Goal: Information Seeking & Learning: Learn about a topic

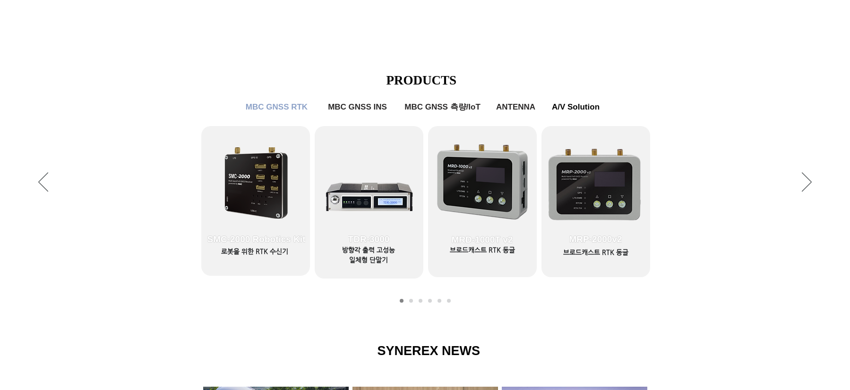
click at [290, 44] on icon "사이트로 돌아가기" at bounding box center [288, 41] width 9 height 12
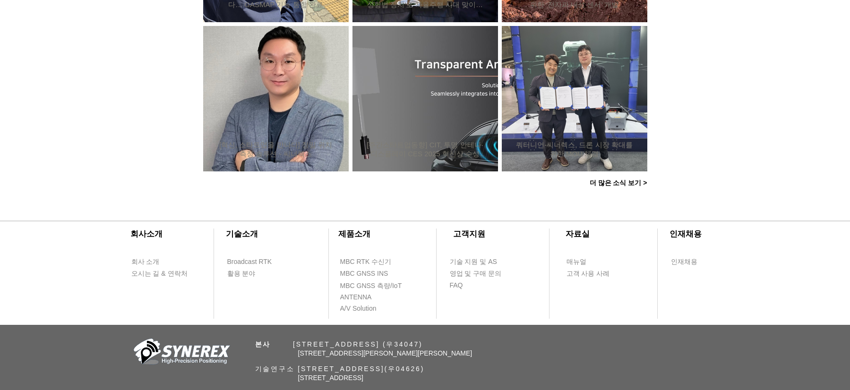
scroll to position [952, 0]
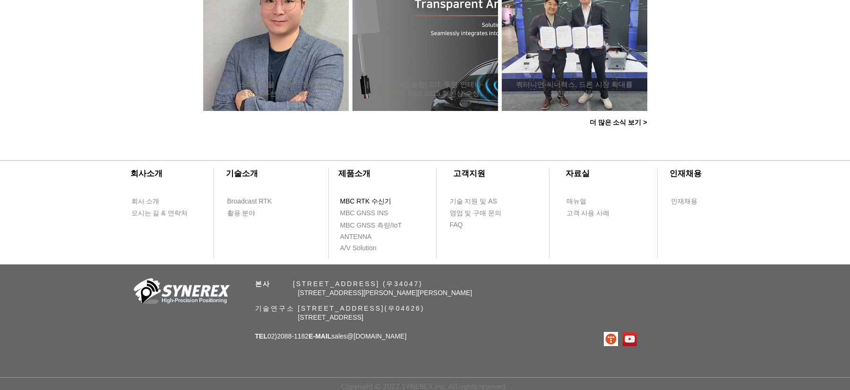
click at [384, 199] on span "MBC RTK 수신기" at bounding box center [366, 201] width 52 height 9
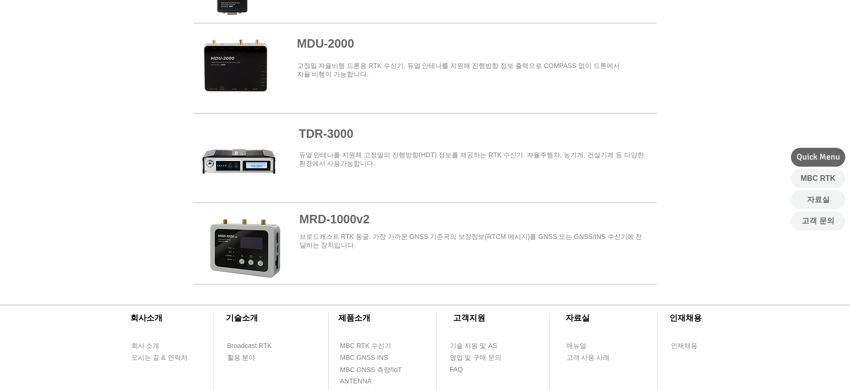
scroll to position [1197, 0]
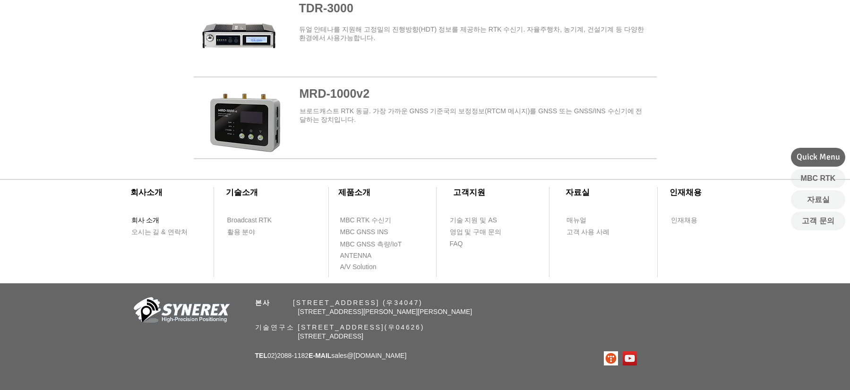
click at [138, 220] on span "회사 소개" at bounding box center [145, 220] width 28 height 9
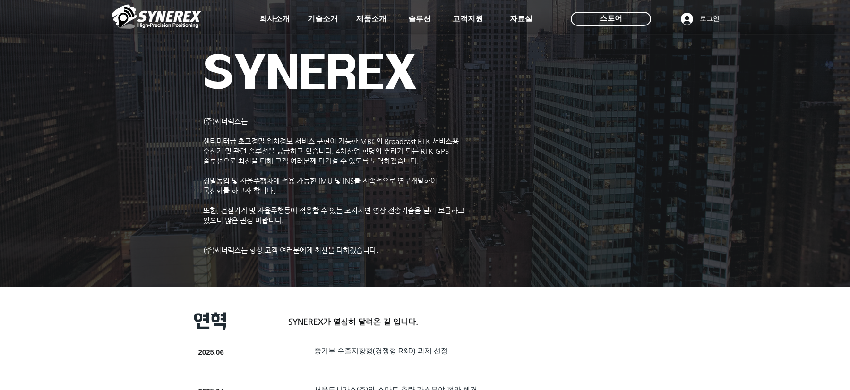
drag, startPoint x: 241, startPoint y: 124, endPoint x: 203, endPoint y: 123, distance: 37.8
click at [203, 123] on div at bounding box center [425, 70] width 850 height 140
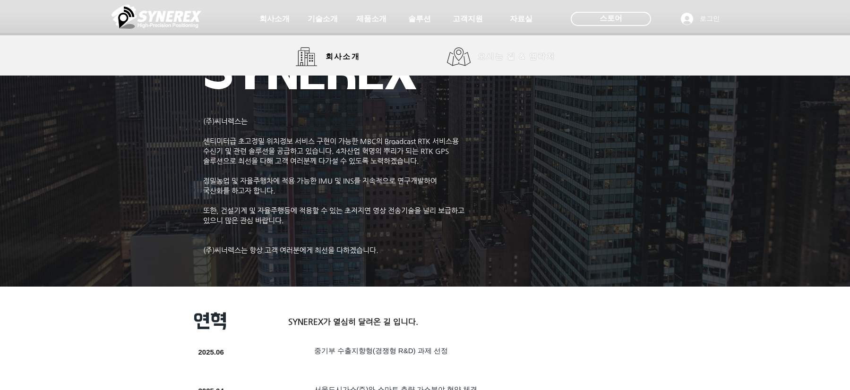
click at [508, 53] on span "오시는 길 & 연락처" at bounding box center [517, 57] width 78 height 10
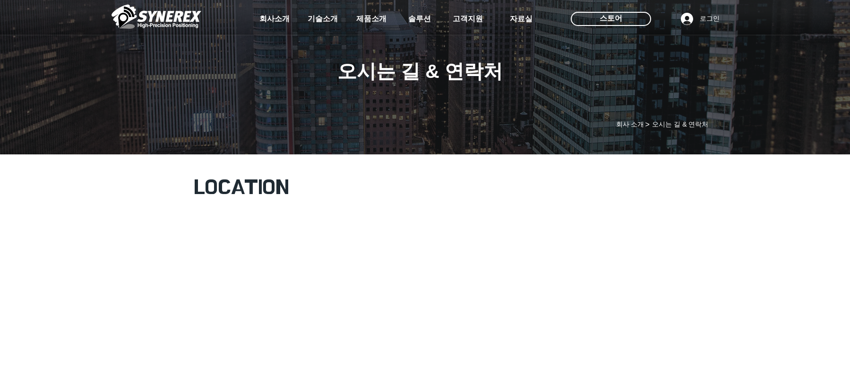
click at [155, 3] on img at bounding box center [157, 16] width 90 height 28
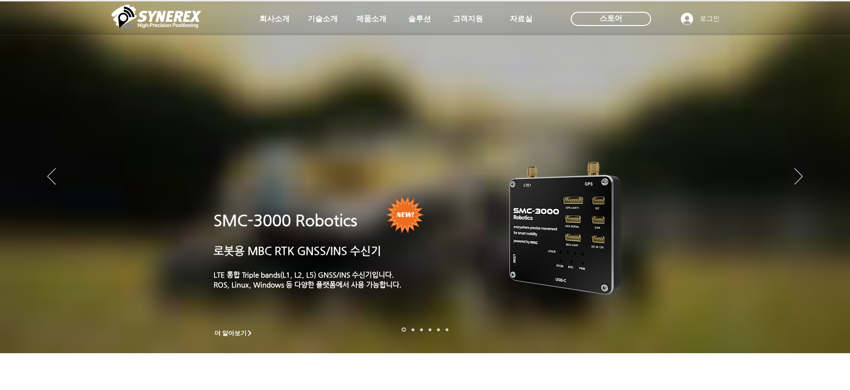
click at [165, 20] on img at bounding box center [157, 16] width 90 height 28
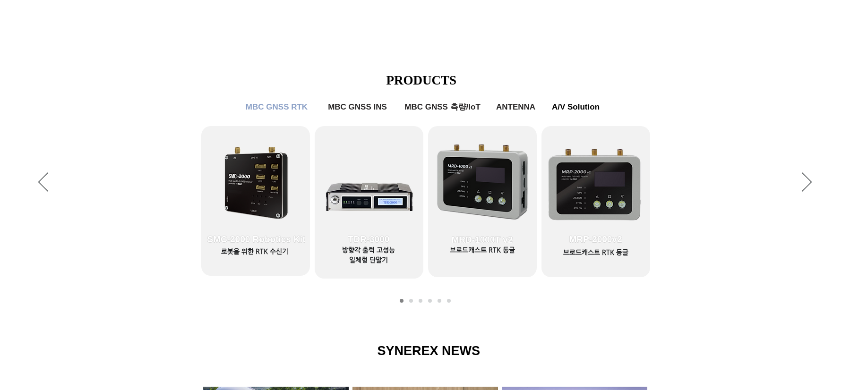
scroll to position [630, 0]
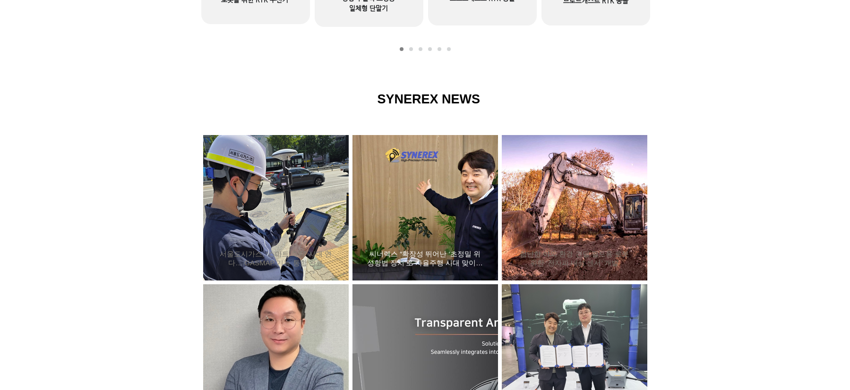
click at [422, 225] on div "씨너렉스 “확장성 뛰어난 ‘초정밀 위성항법 장치’로 자율주행 시대 맞이할 것”" at bounding box center [425, 208] width 120 height 123
click at [418, 250] on h2 "씨너렉스 “확장성 뛰어난 ‘초정밀 위성항법 장치’로 자율주행 시대 맞이할 것”" at bounding box center [425, 259] width 117 height 18
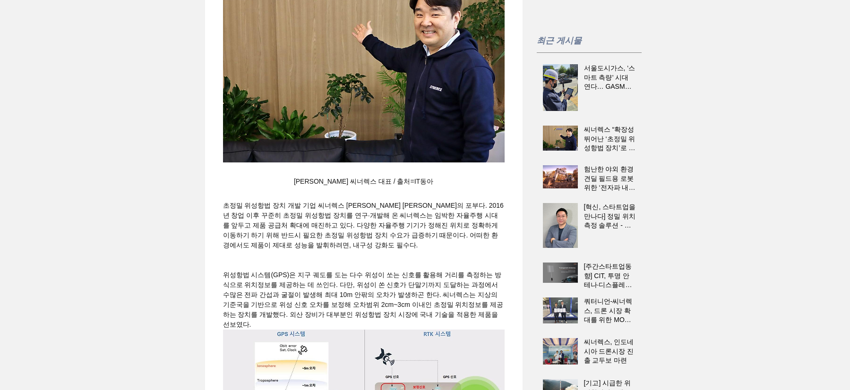
scroll to position [0, 105]
click at [400, 237] on span "초정밀 위성항법 장치 개발 기업 씨너렉스 박재덕 대표의 포부다. 2016년 창업 이후 꾸준히 초정밀 위성항법 장치를 연구·개발해 온 씨너렉스는…" at bounding box center [363, 225] width 281 height 47
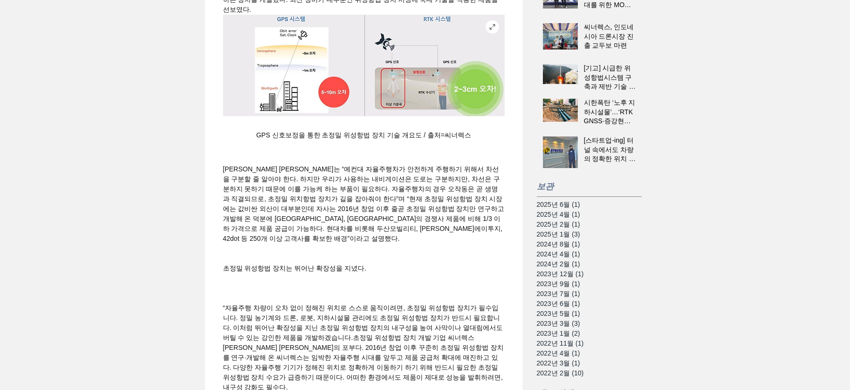
scroll to position [315, 0]
